Goal: Download file/media

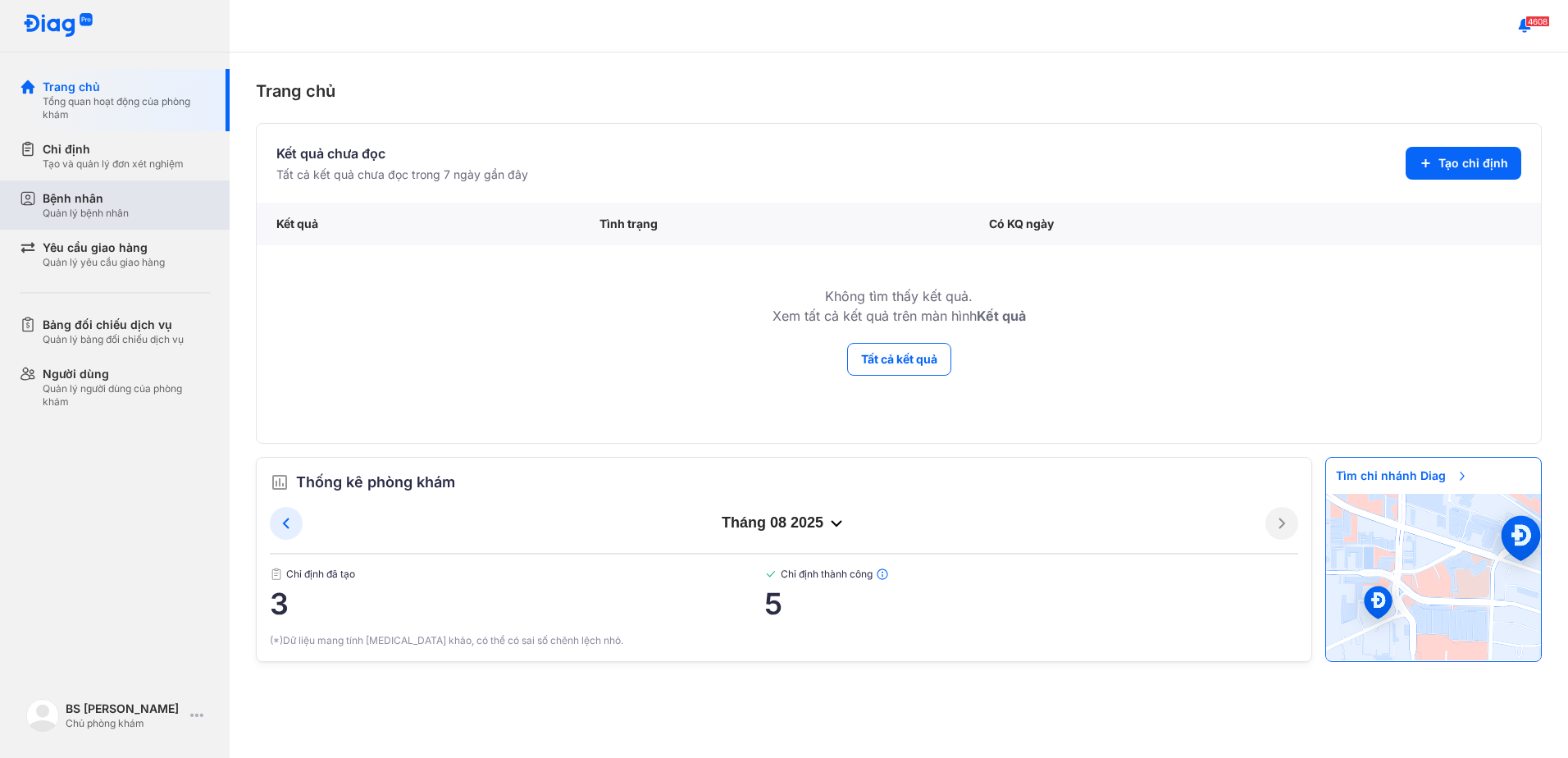
click at [82, 209] on div "Quản lý bệnh nhân" at bounding box center [86, 213] width 87 height 13
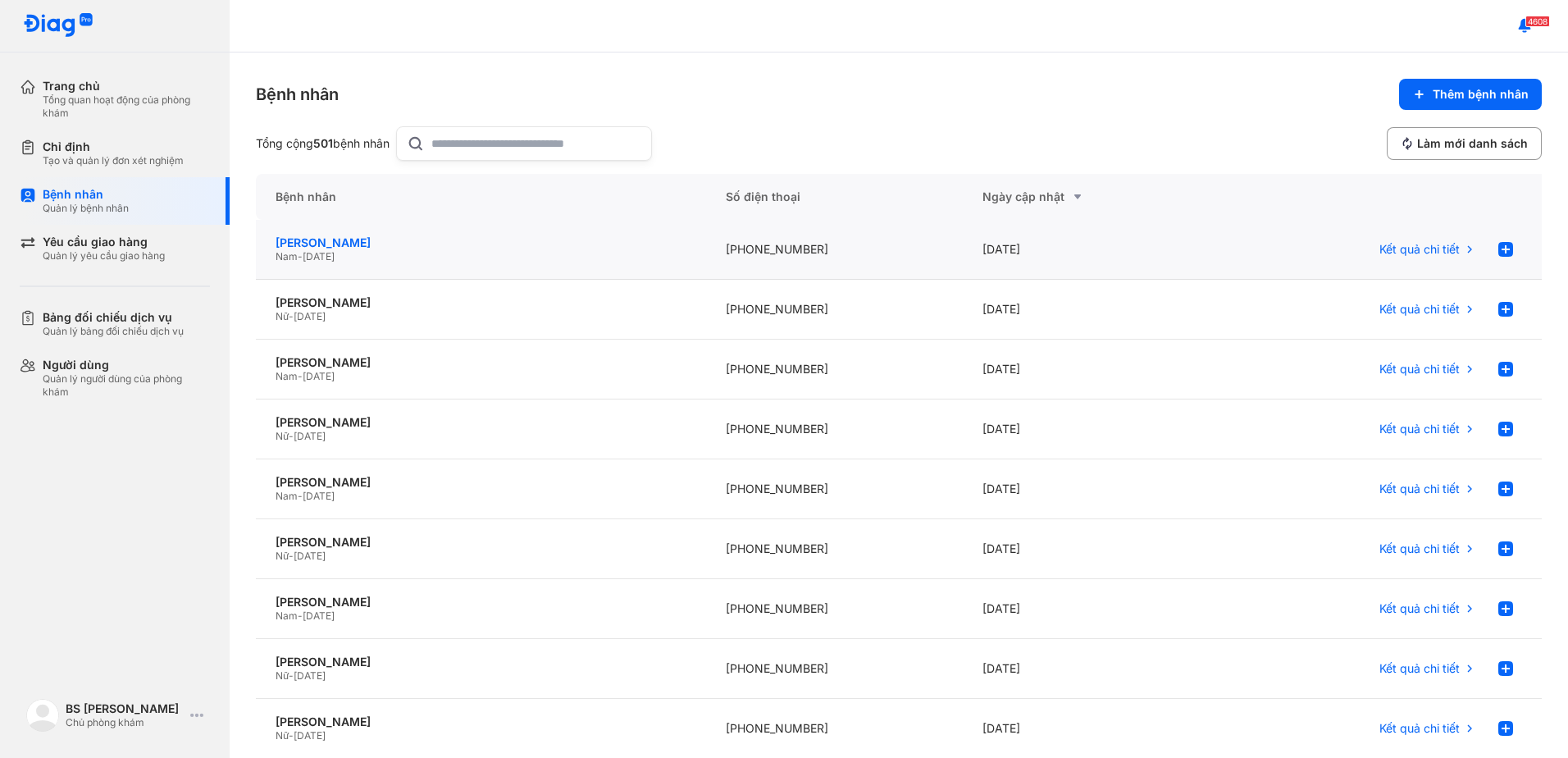
click at [325, 244] on div "[PERSON_NAME]" at bounding box center [481, 243] width 411 height 15
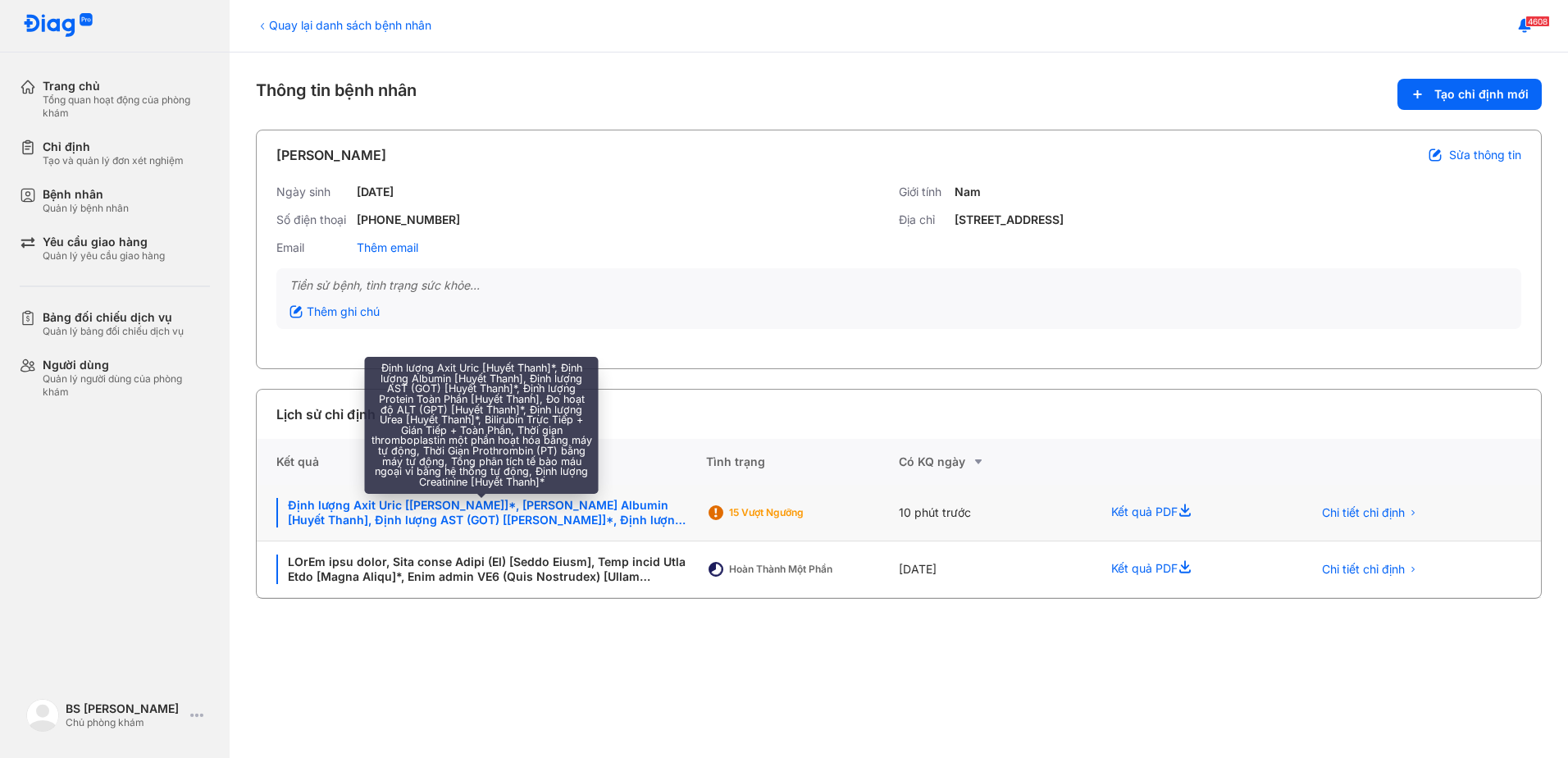
click at [573, 512] on div "Định lượng Axit Uric [Huyết Thanh]*, Định lượng Albumin [Huyết Thanh], Định lượ…" at bounding box center [482, 512] width 410 height 29
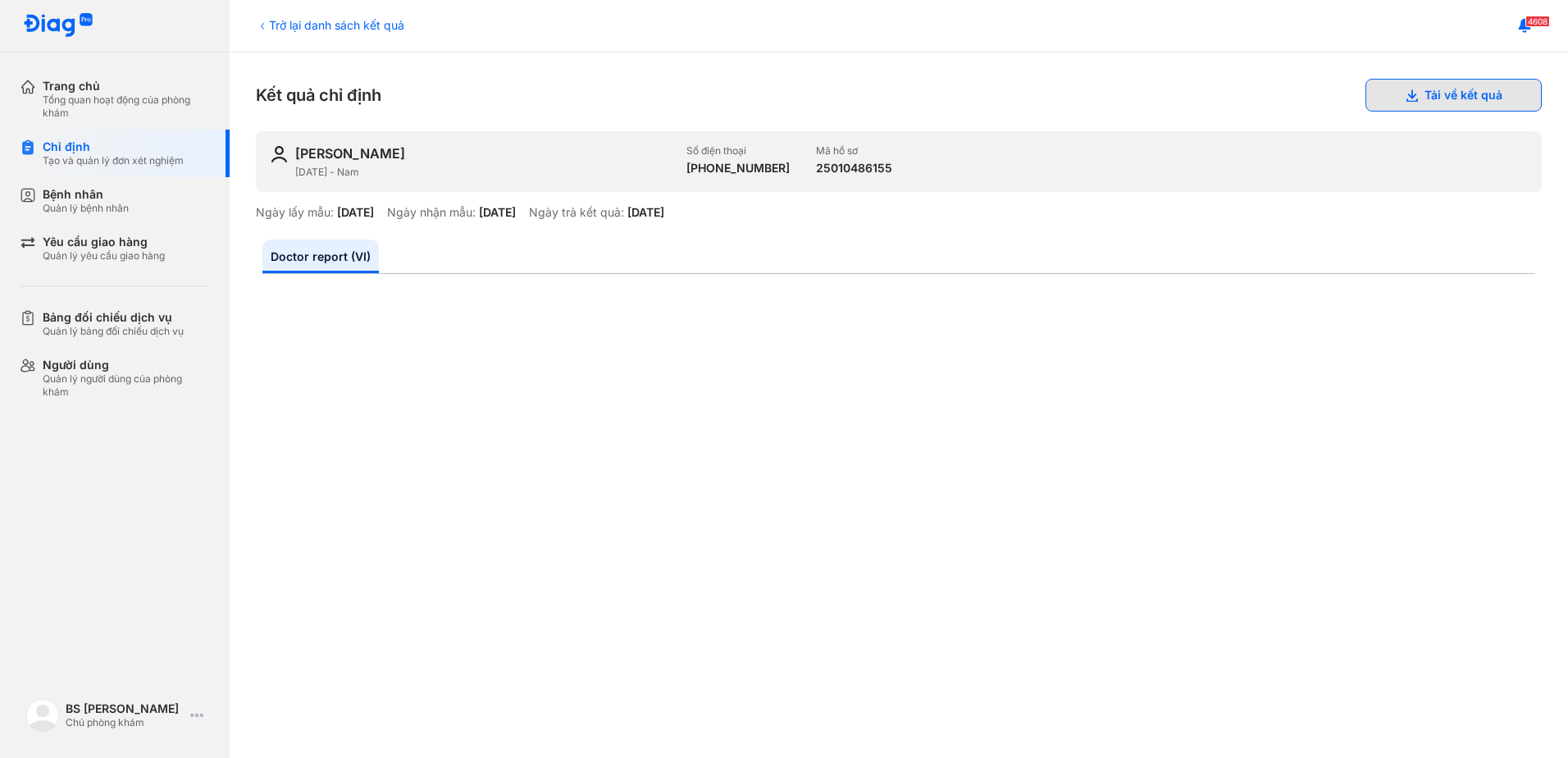
click at [1435, 98] on button "Tải về kết quả" at bounding box center [1453, 95] width 176 height 33
click at [86, 192] on div "Bệnh nhân" at bounding box center [86, 195] width 87 height 15
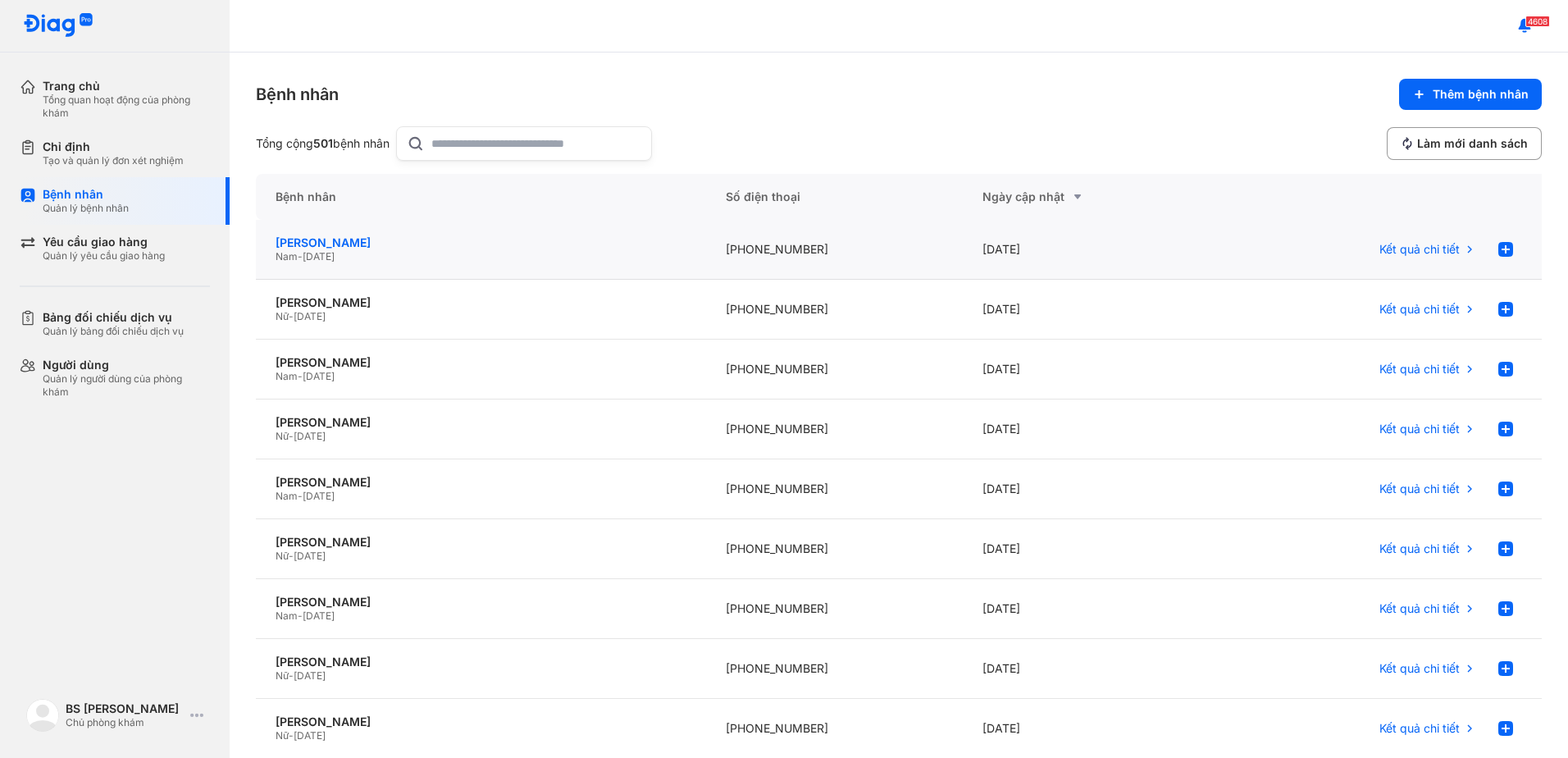
click at [378, 243] on div "[PERSON_NAME]" at bounding box center [481, 243] width 411 height 15
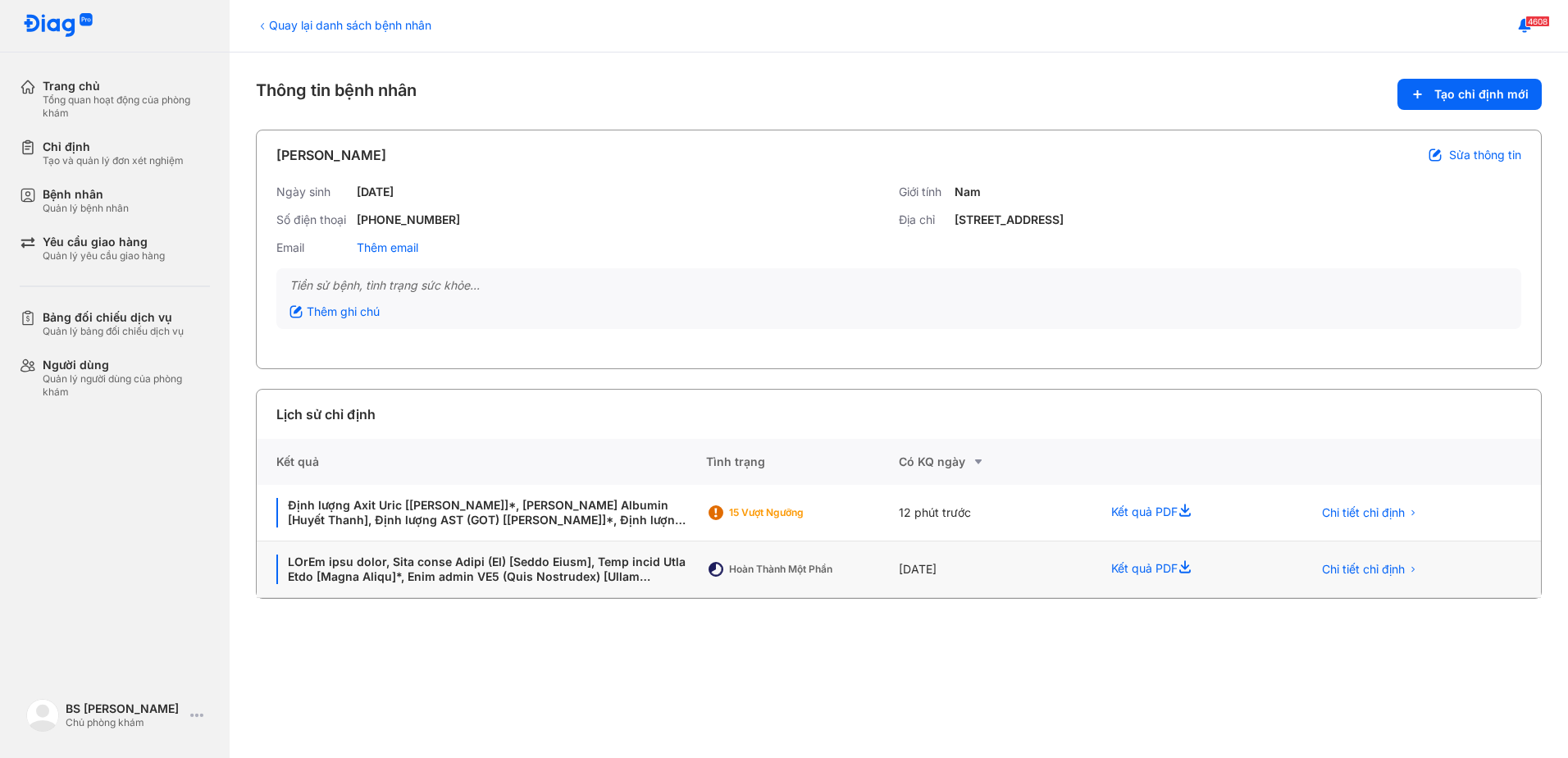
click at [791, 572] on div "Hoàn thành một phần" at bounding box center [795, 569] width 132 height 13
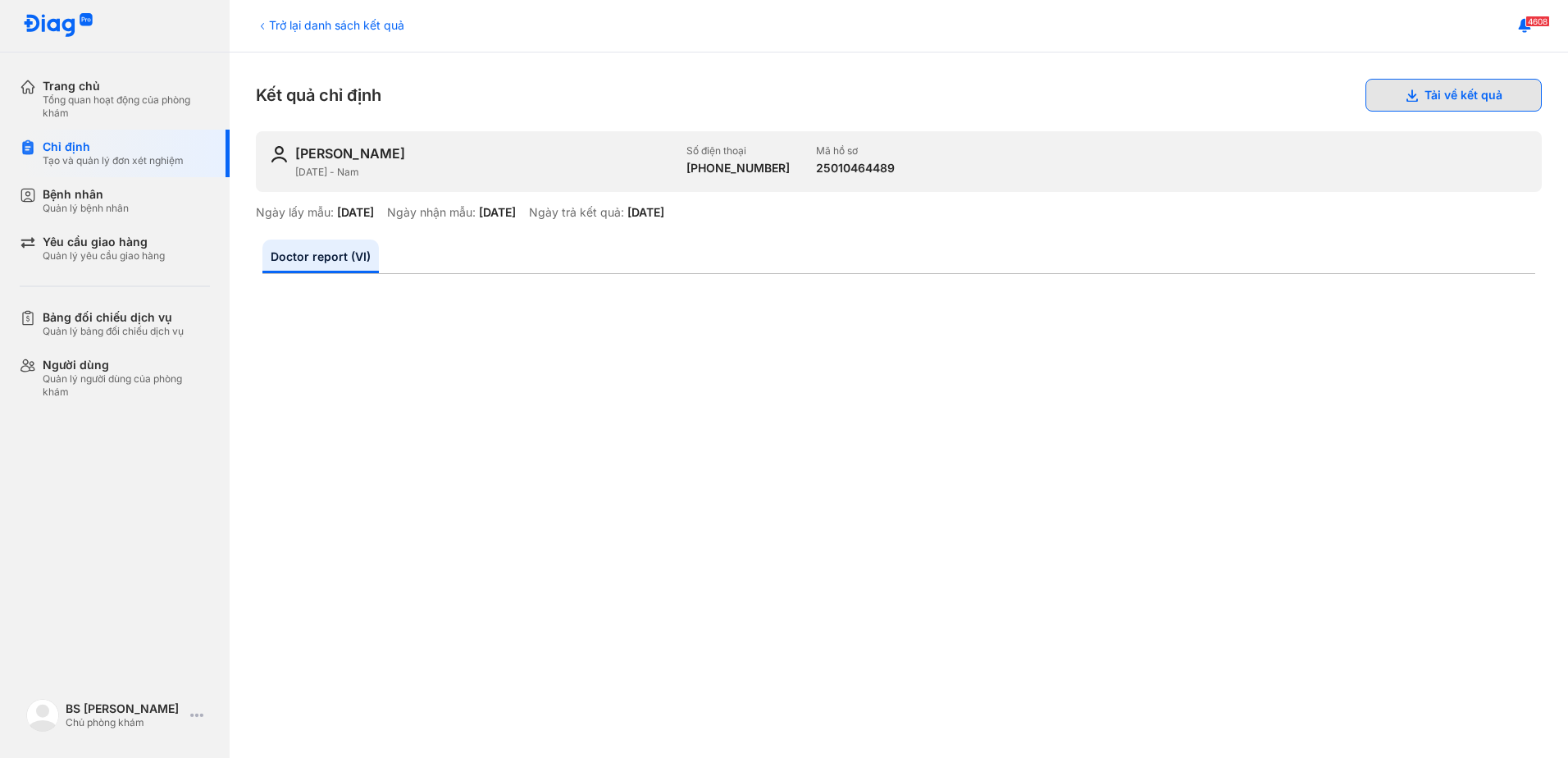
click at [1438, 98] on button "Tải về kết quả" at bounding box center [1453, 95] width 176 height 33
